Goal: Leave review/rating

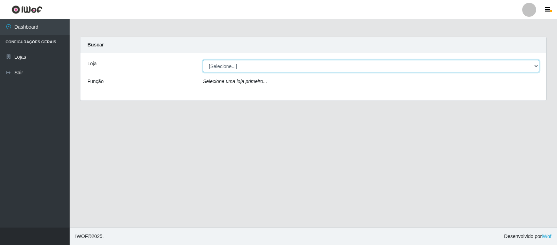
click at [459, 67] on select "[Selecione...] Rede Compras Supermercados - LOJA 3" at bounding box center [371, 66] width 336 height 12
select select "162"
click at [203, 60] on select "[Selecione...] Rede Compras Supermercados - LOJA 3" at bounding box center [371, 66] width 336 height 12
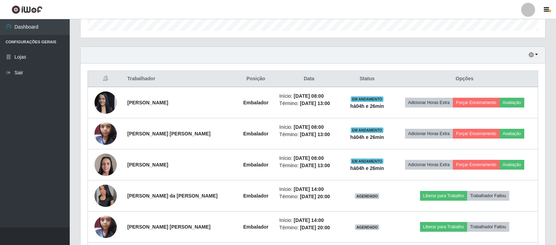
scroll to position [244, 0]
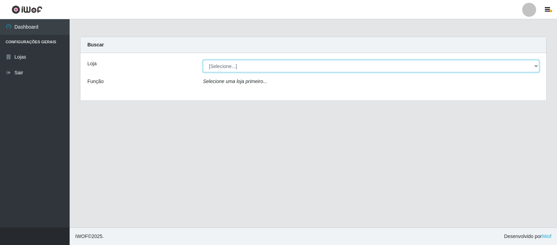
click at [262, 65] on select "[Selecione...] Rede Compras Supermercados - LOJA 3" at bounding box center [371, 66] width 336 height 12
select select "162"
click at [203, 60] on select "[Selecione...] Rede Compras Supermercados - LOJA 3" at bounding box center [371, 66] width 336 height 12
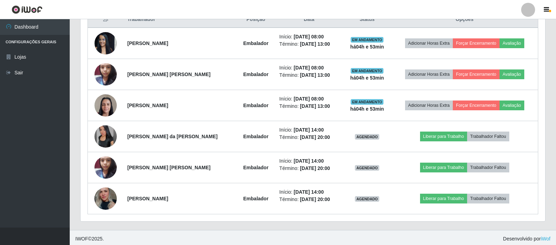
scroll to position [279, 0]
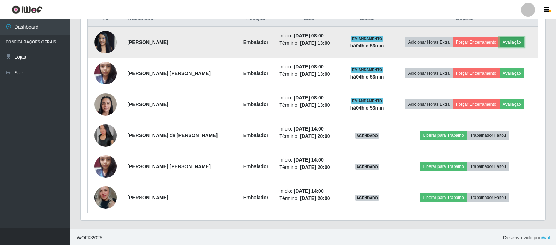
click at [499, 44] on button "Avaliação" at bounding box center [511, 42] width 25 height 10
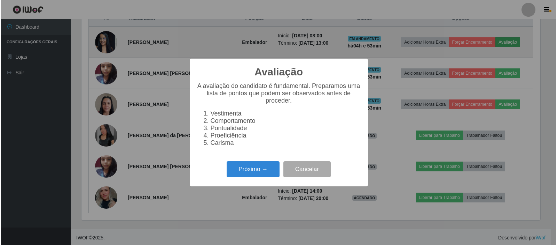
scroll to position [145, 461]
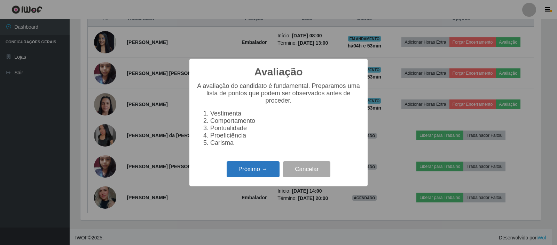
click at [249, 175] on button "Próximo →" at bounding box center [253, 169] width 53 height 16
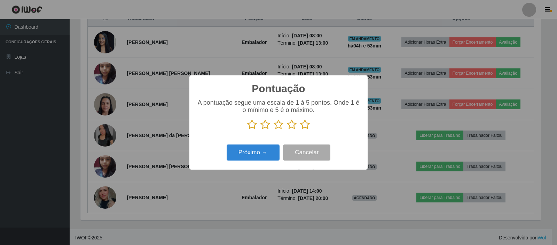
click at [305, 125] on icon at bounding box center [305, 124] width 10 height 10
click at [300, 130] on input "radio" at bounding box center [300, 130] width 0 height 0
click at [269, 155] on button "Próximo →" at bounding box center [253, 152] width 53 height 16
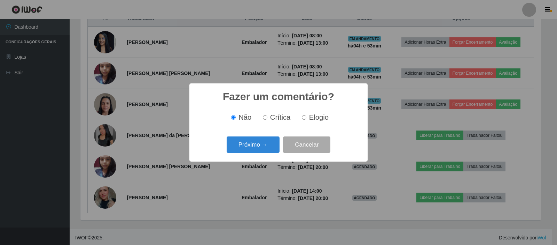
click at [303, 119] on input "Elogio" at bounding box center [304, 117] width 5 height 5
radio input "true"
click at [266, 147] on button "Próximo →" at bounding box center [253, 144] width 53 height 16
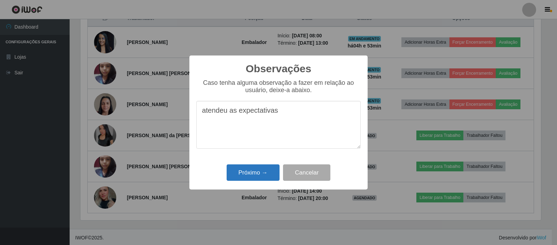
type textarea "atendeu as expectativas"
click at [272, 178] on button "Próximo →" at bounding box center [253, 172] width 53 height 16
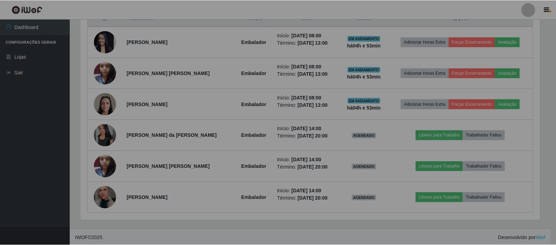
scroll to position [145, 464]
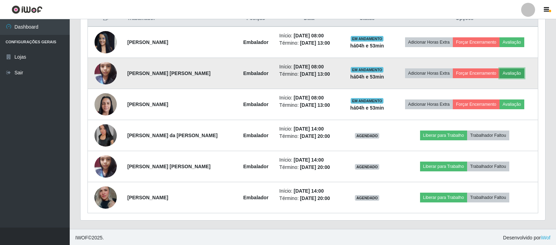
click at [513, 73] on button "Avaliação" at bounding box center [511, 73] width 25 height 10
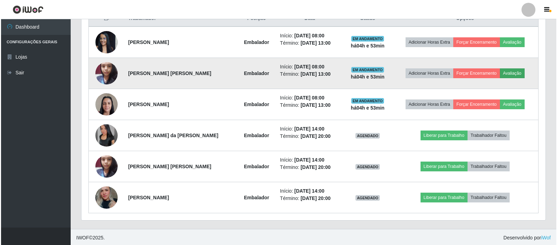
scroll to position [145, 461]
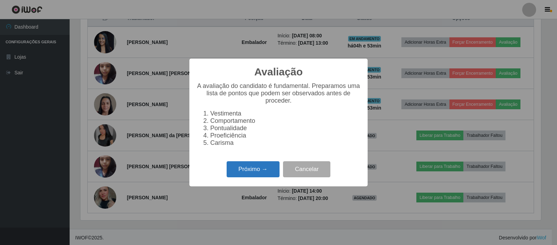
click at [253, 175] on button "Próximo →" at bounding box center [253, 169] width 53 height 16
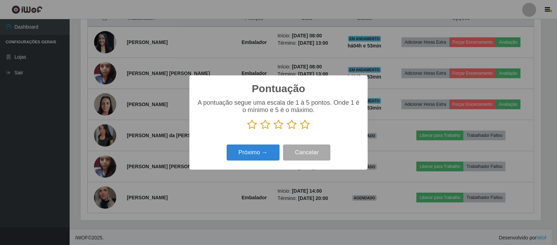
scroll to position [348166, 347850]
click at [304, 125] on icon at bounding box center [305, 124] width 10 height 10
click at [300, 130] on input "radio" at bounding box center [300, 130] width 0 height 0
click at [267, 154] on button "Próximo →" at bounding box center [253, 152] width 53 height 16
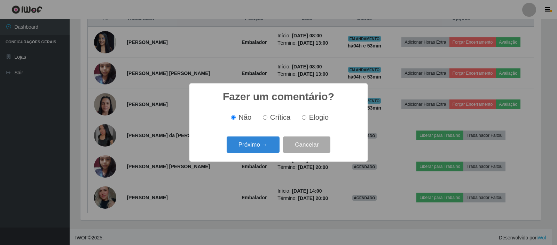
click at [304, 116] on input "Elogio" at bounding box center [304, 117] width 5 height 5
radio input "true"
click at [265, 140] on button "Próximo →" at bounding box center [253, 144] width 53 height 16
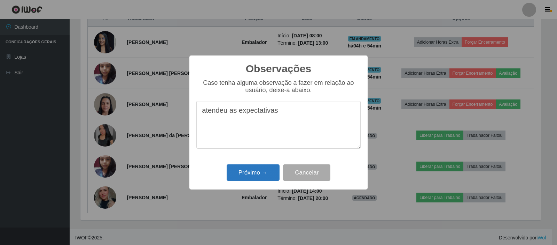
type textarea "atendeu as expectativas"
click at [271, 166] on button "Próximo →" at bounding box center [253, 172] width 53 height 16
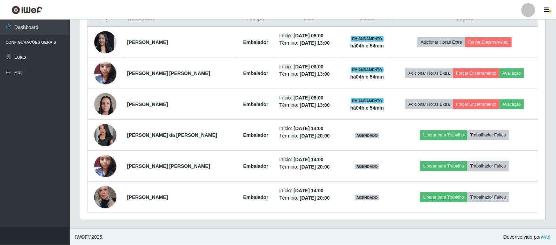
scroll to position [145, 464]
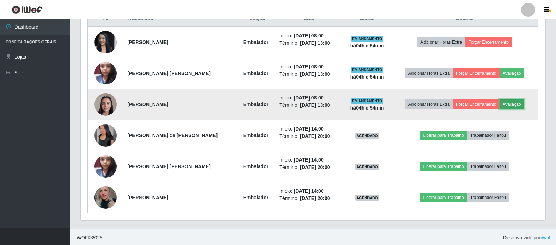
click at [504, 100] on button "Avaliação" at bounding box center [511, 104] width 25 height 10
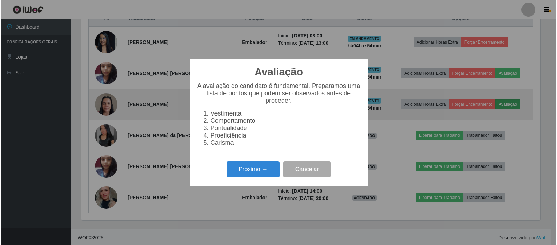
scroll to position [145, 461]
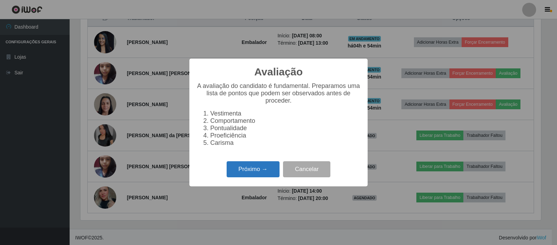
click at [236, 170] on button "Próximo →" at bounding box center [253, 169] width 53 height 16
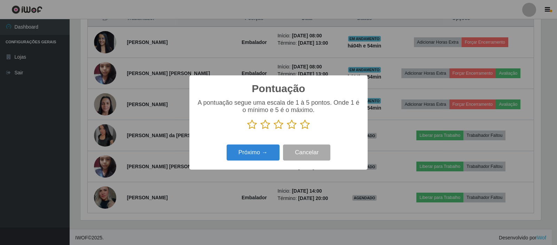
scroll to position [348166, 347850]
click at [311, 126] on p at bounding box center [278, 124] width 164 height 10
click at [304, 124] on icon at bounding box center [305, 124] width 10 height 10
click at [300, 130] on input "radio" at bounding box center [300, 130] width 0 height 0
click at [264, 150] on button "Próximo →" at bounding box center [253, 152] width 53 height 16
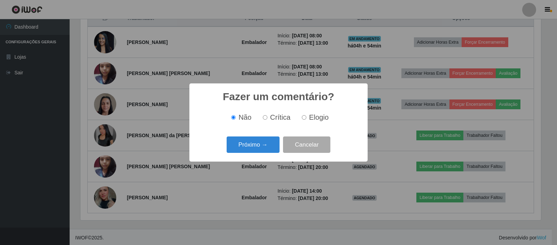
click at [306, 119] on label "Elogio" at bounding box center [314, 117] width 30 height 8
click at [306, 119] on input "Elogio" at bounding box center [304, 117] width 5 height 5
radio input "true"
click at [267, 141] on button "Próximo →" at bounding box center [253, 144] width 53 height 16
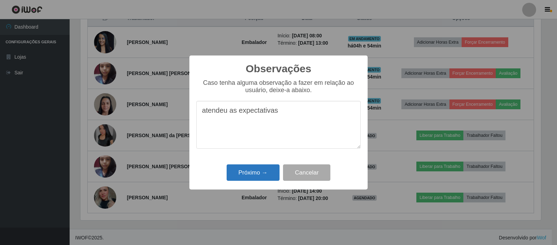
type textarea "atendeu as expectativas"
click at [239, 175] on button "Próximo →" at bounding box center [253, 172] width 53 height 16
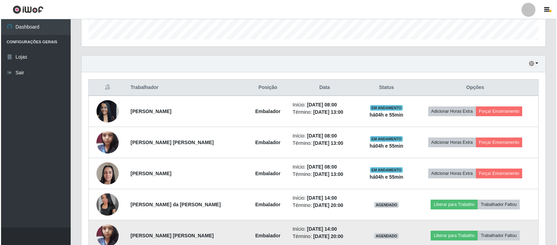
scroll to position [209, 0]
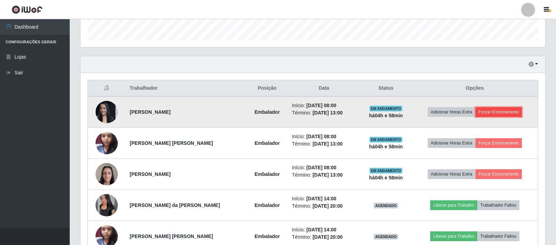
click at [514, 109] on button "Forçar Encerramento" at bounding box center [498, 112] width 47 height 10
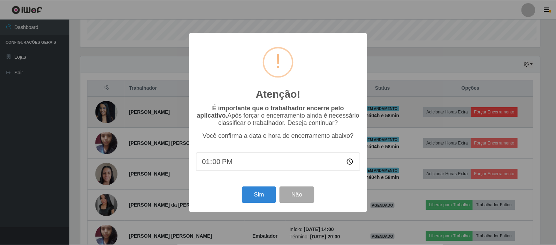
scroll to position [145, 461]
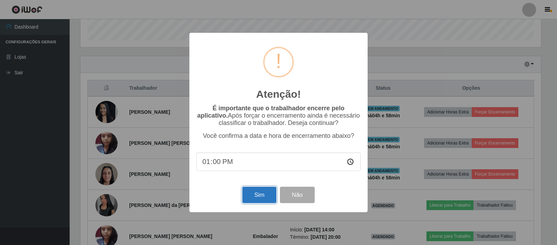
click at [252, 199] on button "Sim" at bounding box center [259, 194] width 34 height 16
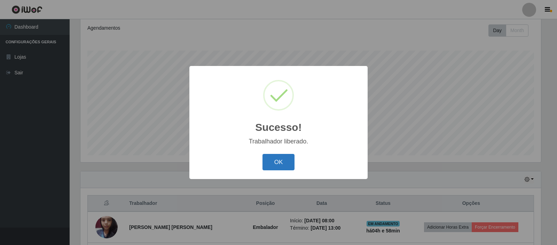
click at [273, 160] on button "OK" at bounding box center [279, 162] width 32 height 16
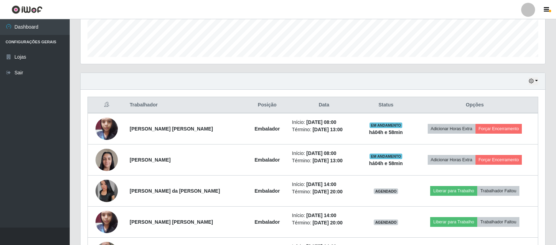
scroll to position [199, 0]
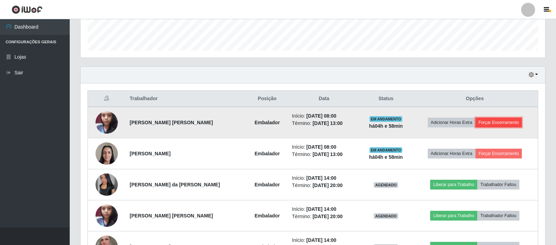
click at [508, 120] on button "Forçar Encerramento" at bounding box center [498, 122] width 47 height 10
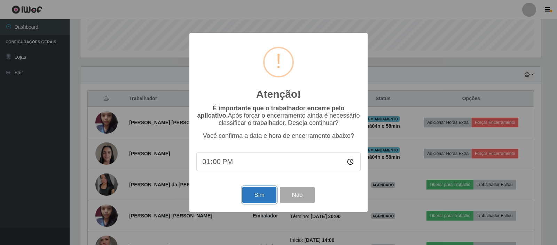
click at [272, 193] on button "Sim" at bounding box center [259, 194] width 34 height 16
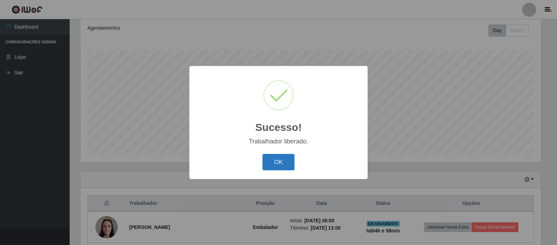
click at [275, 162] on button "OK" at bounding box center [279, 162] width 32 height 16
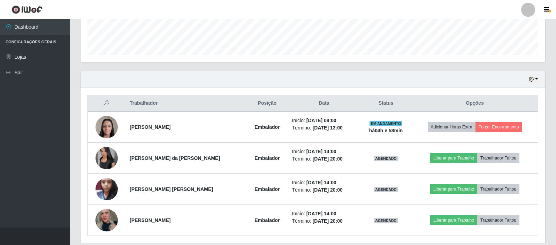
scroll to position [199, 0]
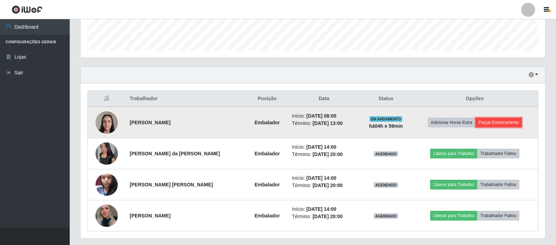
click at [492, 124] on button "Forçar Encerramento" at bounding box center [498, 122] width 47 height 10
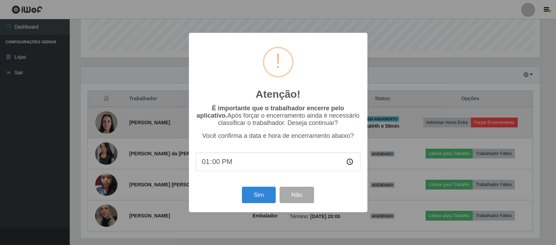
scroll to position [145, 461]
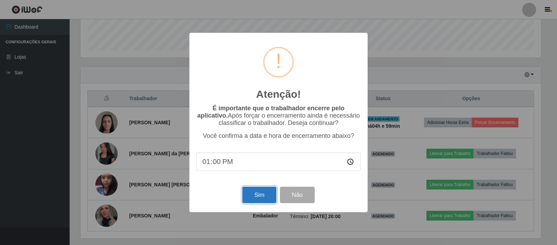
click at [251, 195] on button "Sim" at bounding box center [259, 194] width 34 height 16
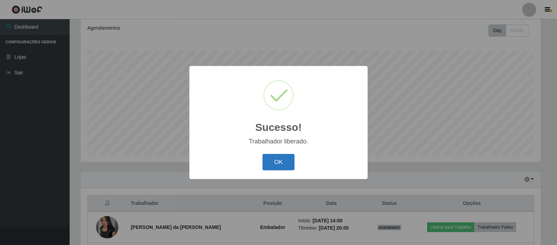
click at [288, 163] on button "OK" at bounding box center [279, 162] width 32 height 16
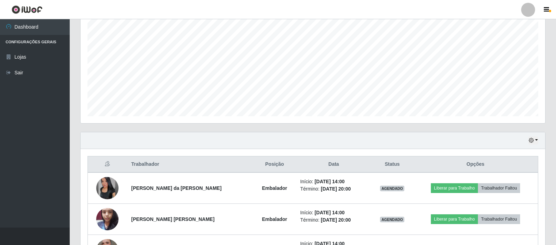
scroll to position [187, 0]
